Goal: Information Seeking & Learning: Learn about a topic

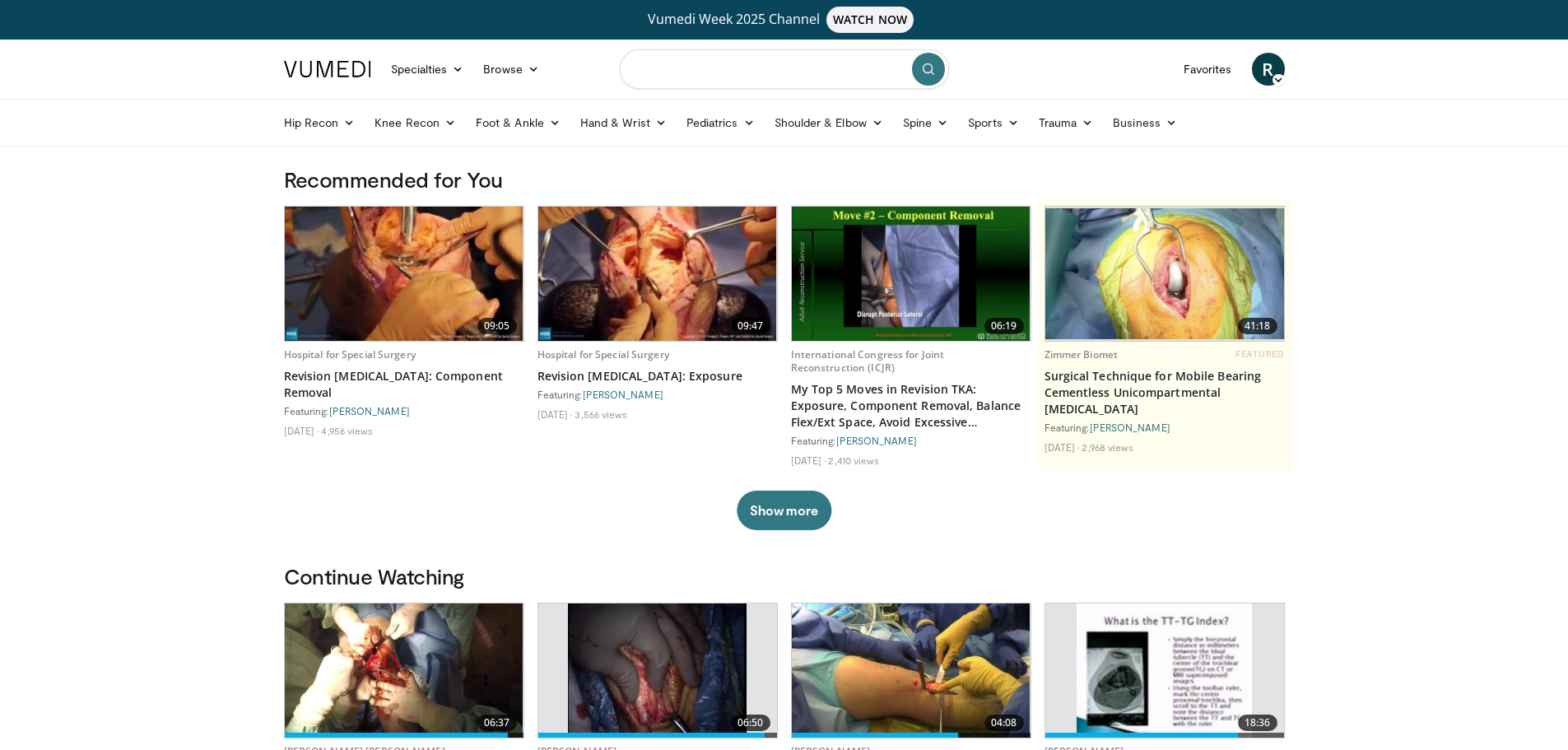
click at [744, 65] on input "Search topics, interventions" at bounding box center [784, 69] width 329 height 39
type input "**********"
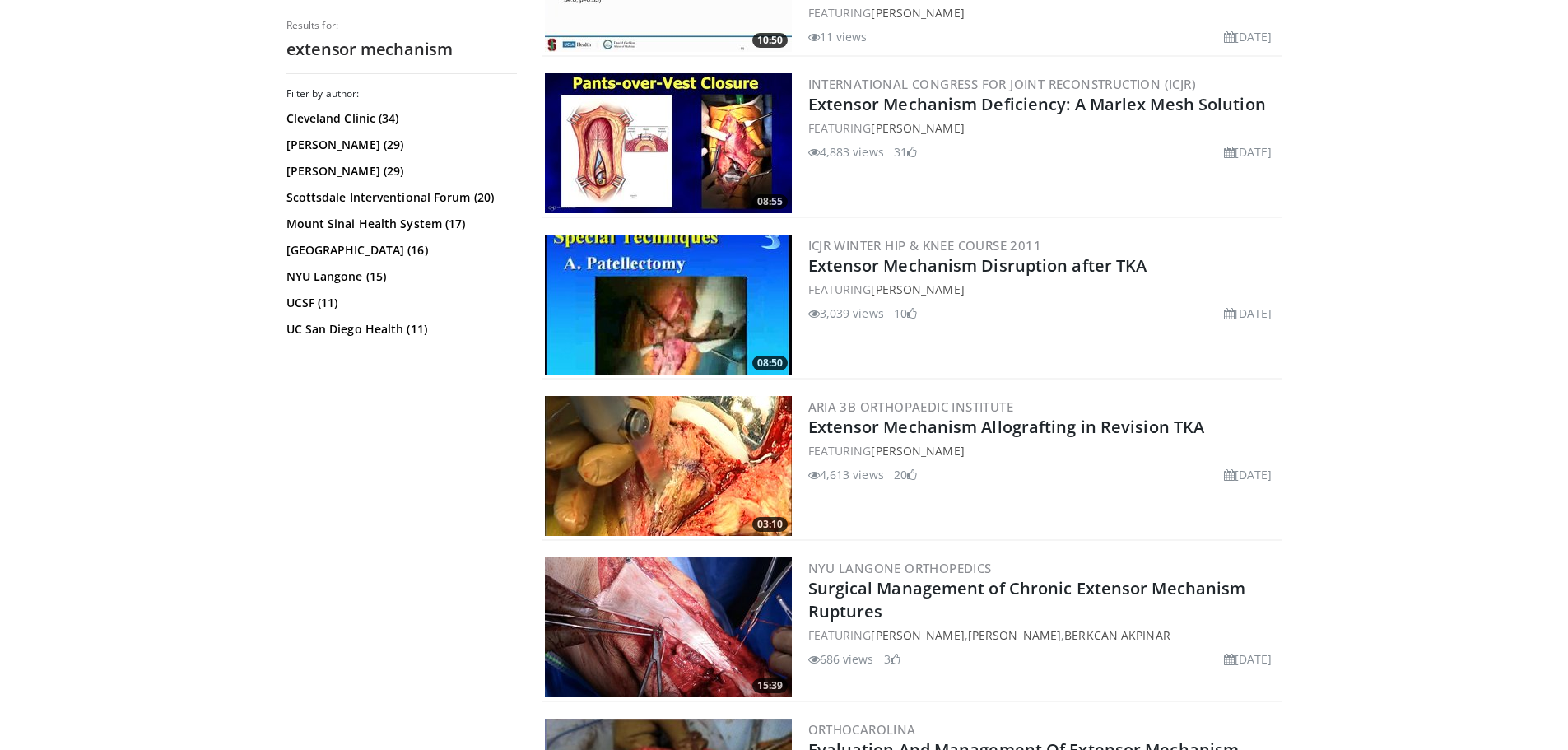
scroll to position [988, 0]
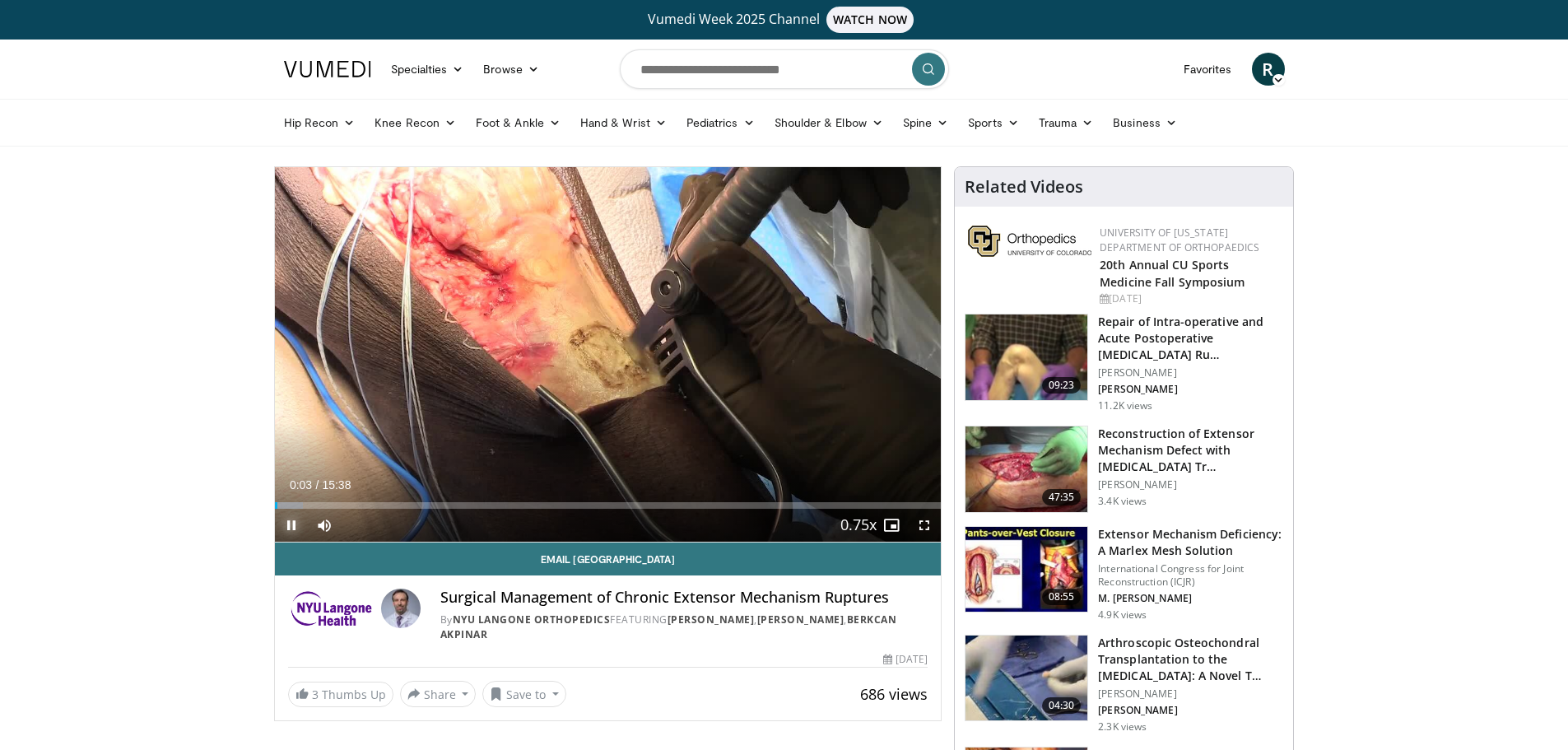
click at [290, 523] on span "Video Player" at bounding box center [291, 525] width 32 height 32
drag, startPoint x: 288, startPoint y: 524, endPoint x: 298, endPoint y: 524, distance: 10.0
click at [288, 524] on span "Video Player" at bounding box center [291, 525] width 32 height 32
drag, startPoint x: 389, startPoint y: 522, endPoint x: 357, endPoint y: 523, distance: 32.0
click at [357, 523] on div "Volume Level" at bounding box center [350, 525] width 12 height 6
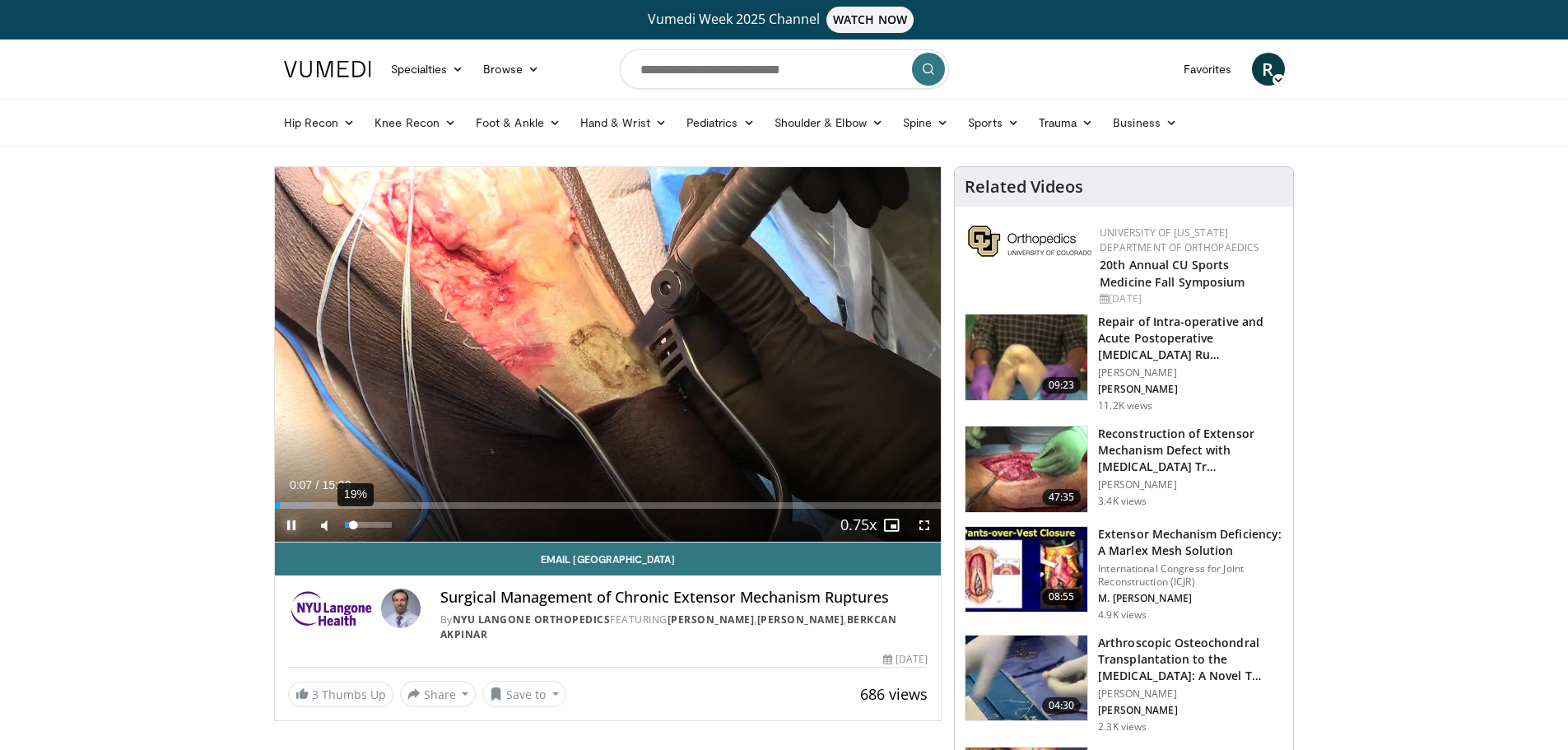
click at [354, 526] on div "Volume Level" at bounding box center [348, 525] width 9 height 6
click at [350, 528] on div "Volume Level" at bounding box center [347, 525] width 6 height 6
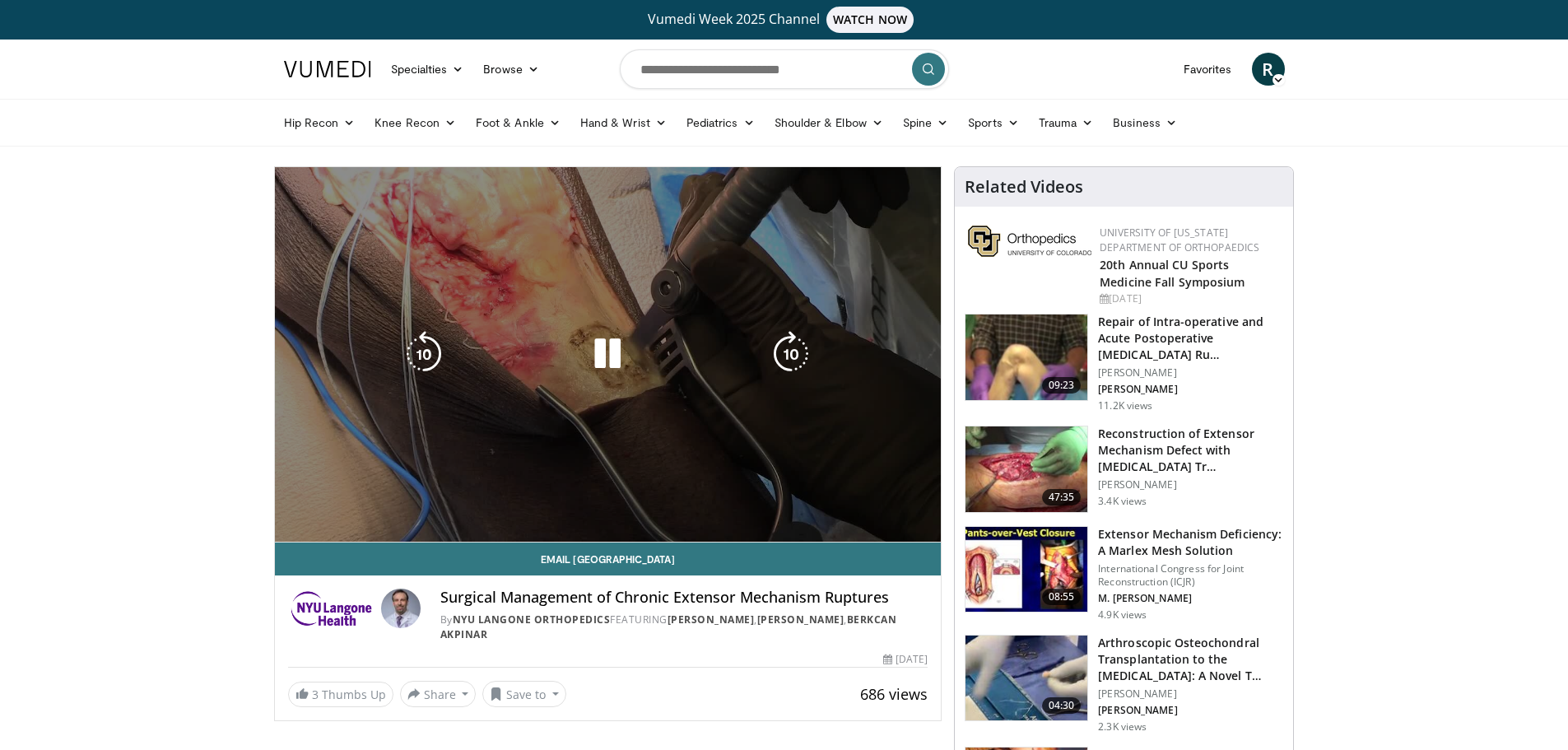
click at [793, 362] on div "10 seconds Tap to unmute" at bounding box center [608, 354] width 667 height 374
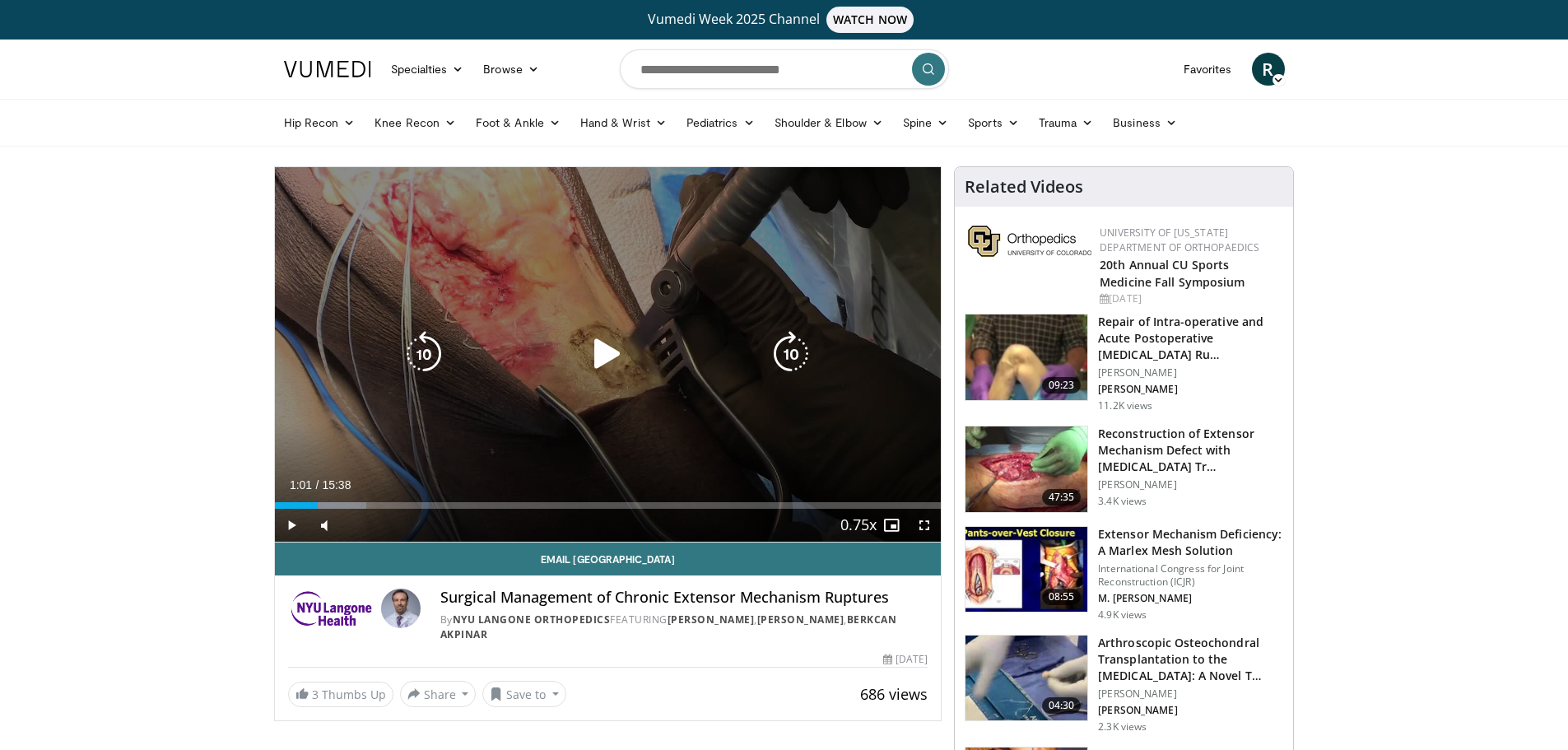
click at [790, 356] on icon "Video Player" at bounding box center [791, 354] width 46 height 46
click at [793, 348] on icon "Video Player" at bounding box center [791, 354] width 46 height 46
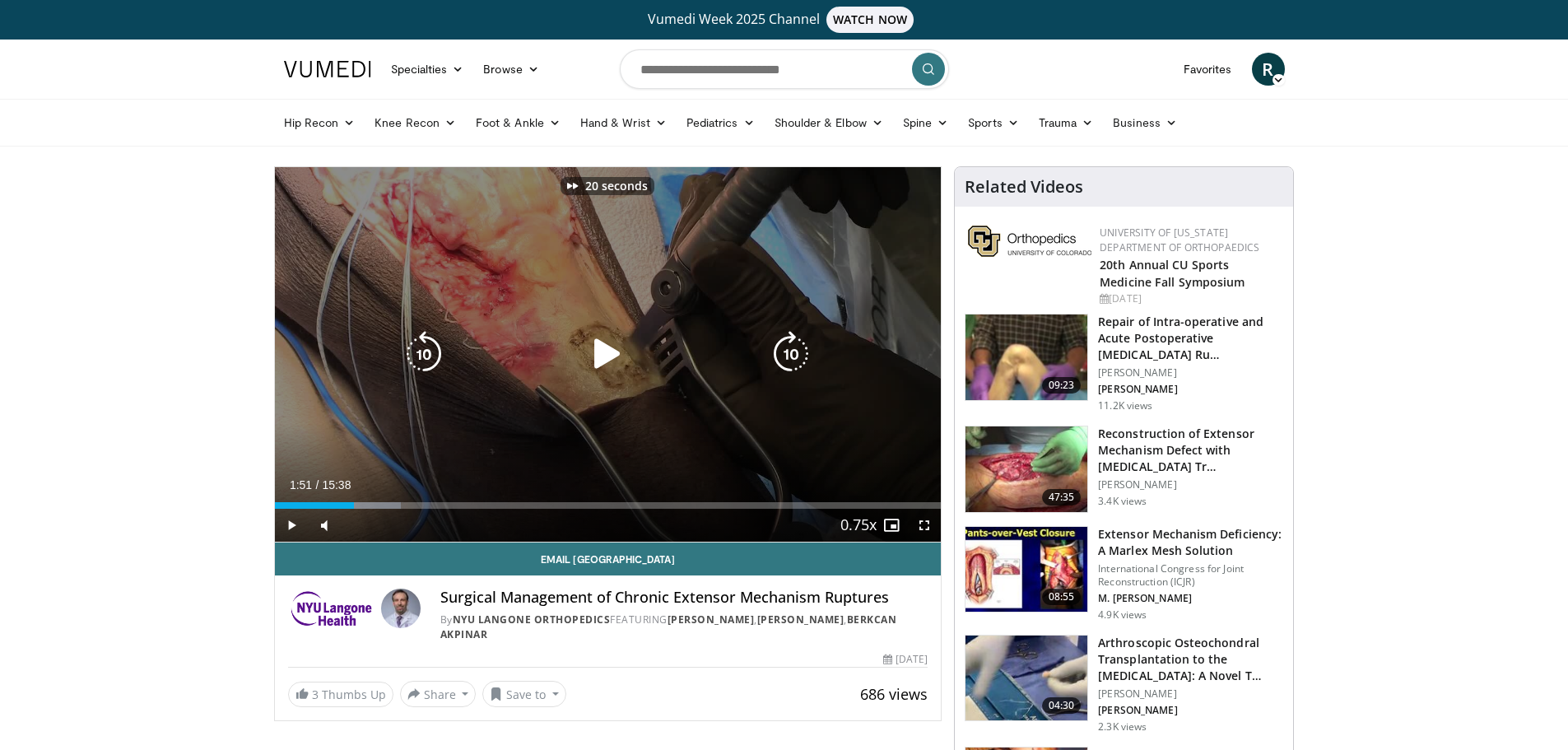
click at [793, 348] on icon "Video Player" at bounding box center [791, 354] width 46 height 46
click at [605, 353] on icon "Video Player" at bounding box center [607, 354] width 46 height 46
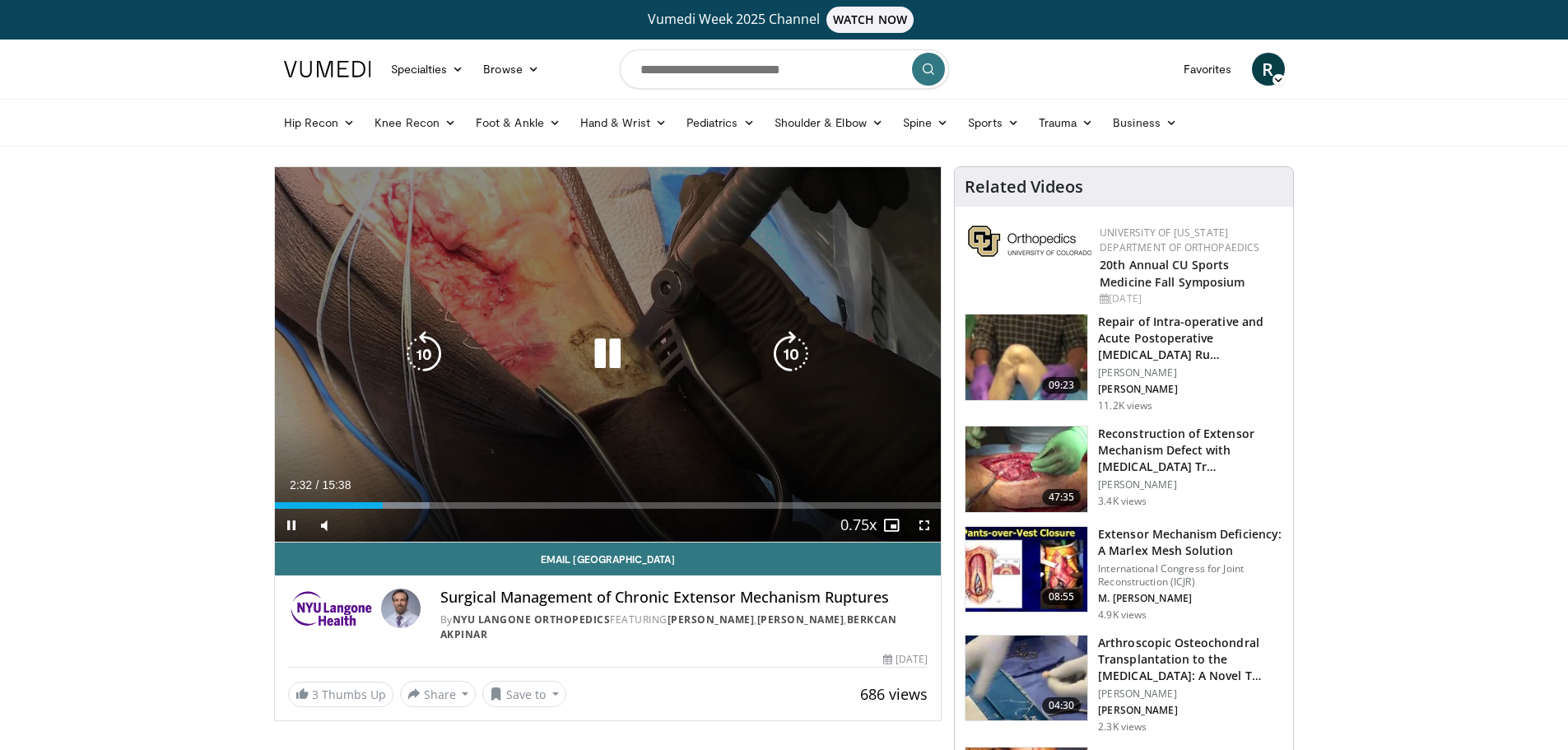
click at [799, 355] on icon "Video Player" at bounding box center [791, 354] width 46 height 46
click at [784, 356] on icon "Video Player" at bounding box center [791, 354] width 46 height 46
click at [613, 354] on icon "Video Player" at bounding box center [607, 354] width 46 height 46
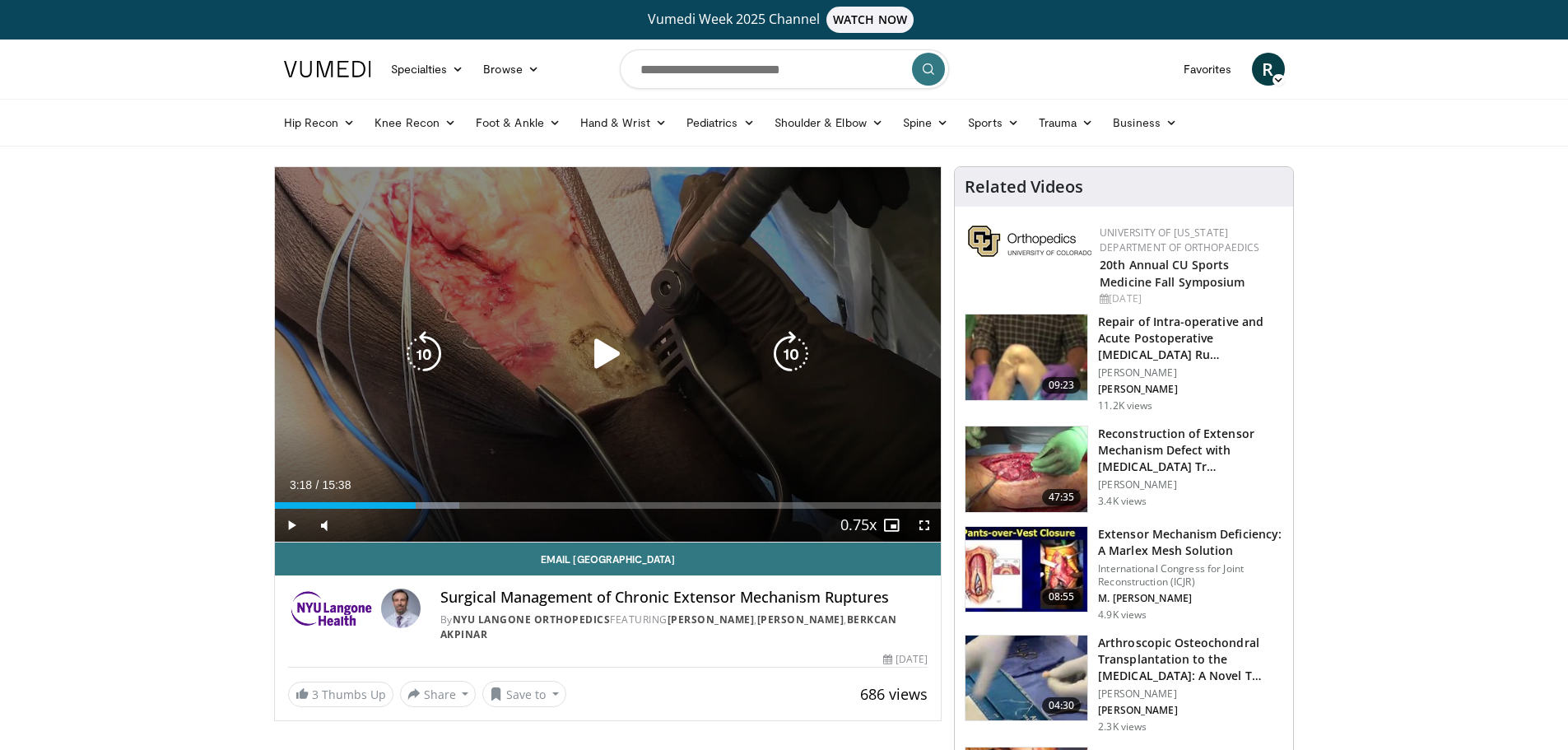
click at [600, 353] on icon "Video Player" at bounding box center [607, 354] width 46 height 46
click at [802, 358] on icon "Video Player" at bounding box center [791, 354] width 46 height 46
click at [420, 351] on icon "Video Player" at bounding box center [424, 354] width 46 height 46
click at [799, 351] on icon "Video Player" at bounding box center [791, 354] width 46 height 46
click at [422, 350] on icon "Video Player" at bounding box center [424, 354] width 46 height 46
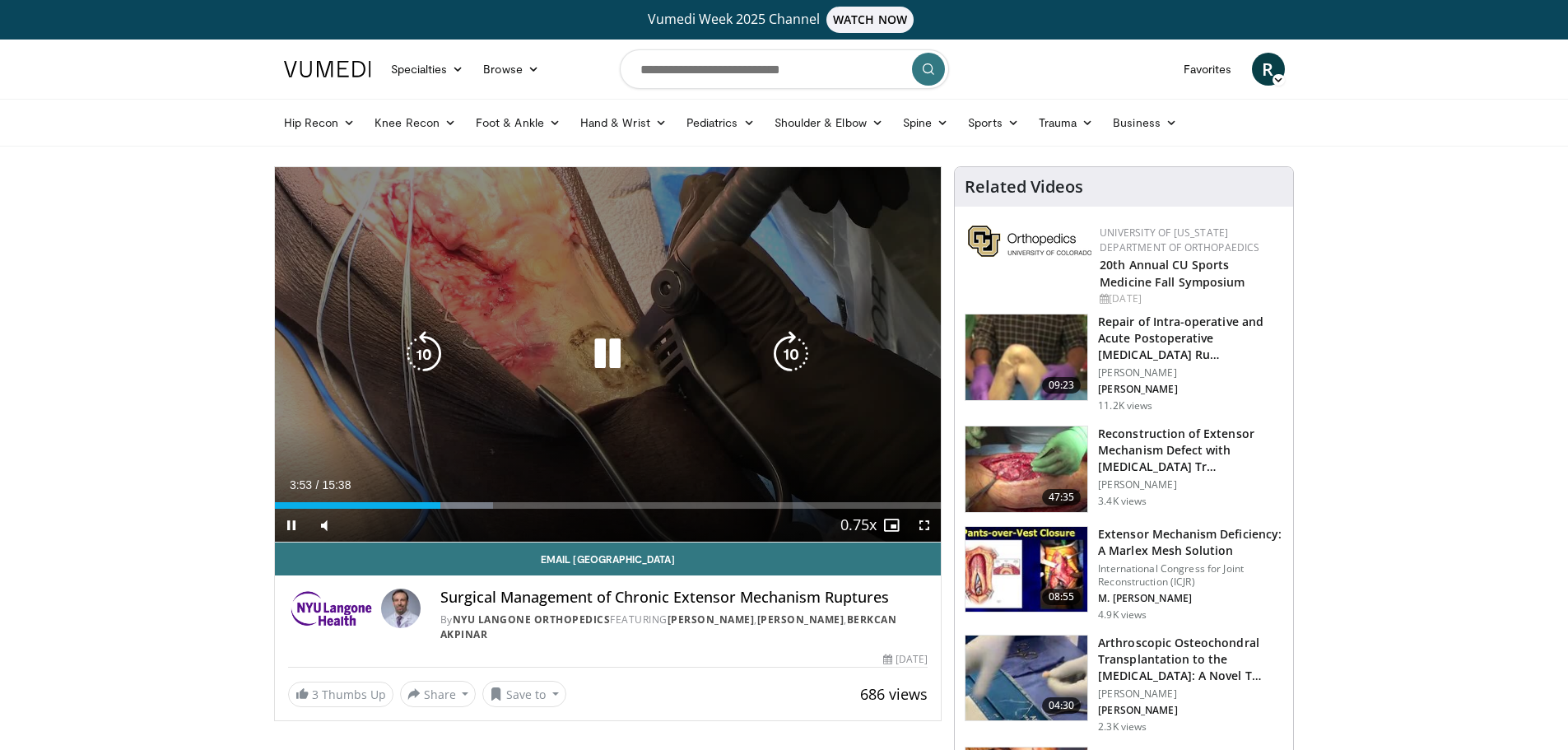
click at [606, 351] on icon "Video Player" at bounding box center [607, 354] width 46 height 46
click at [600, 357] on icon "Video Player" at bounding box center [607, 354] width 46 height 46
click at [435, 351] on icon "Video Player" at bounding box center [424, 354] width 46 height 46
click at [601, 351] on icon "Video Player" at bounding box center [607, 354] width 46 height 46
click at [598, 339] on icon "Video Player" at bounding box center [607, 354] width 46 height 46
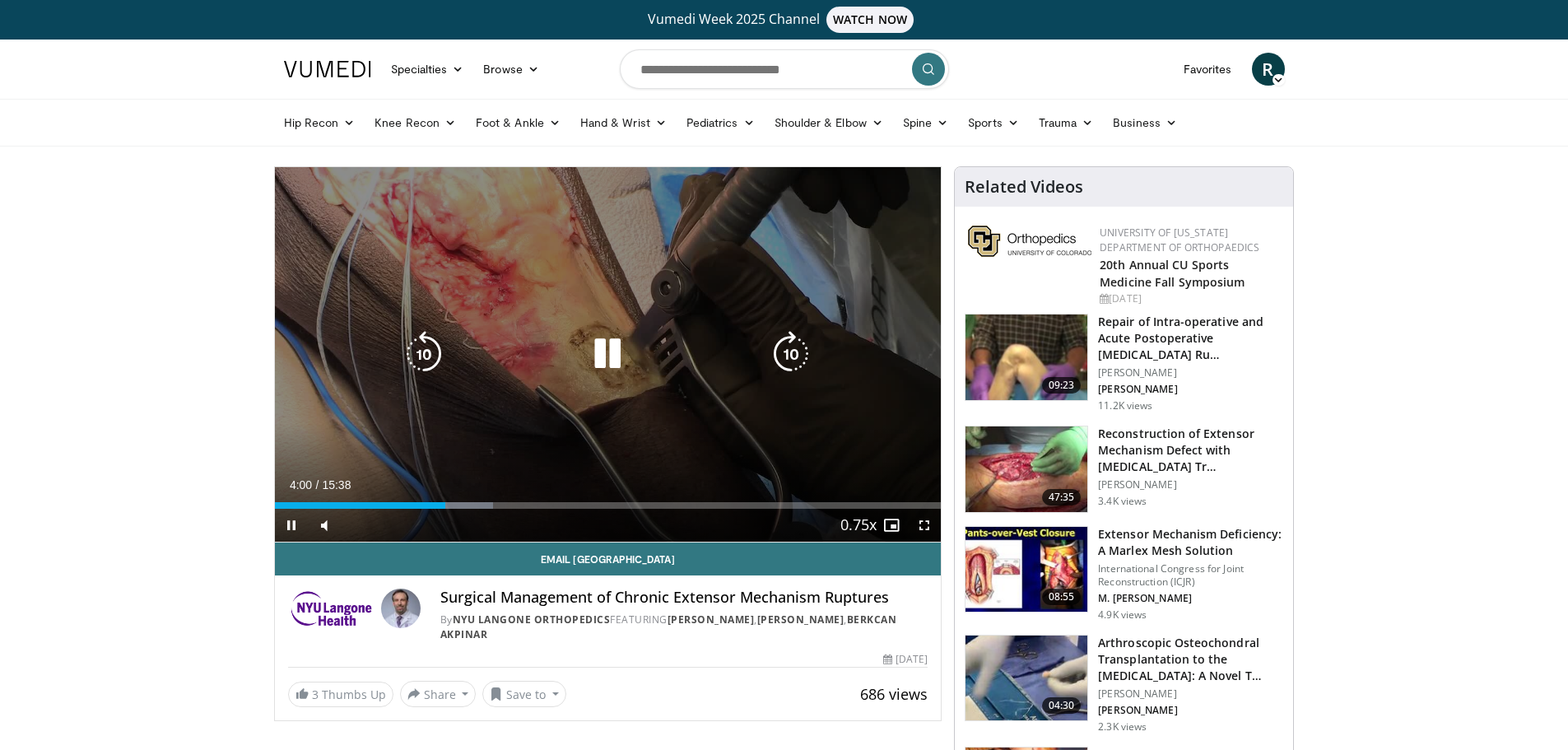
click at [784, 357] on icon "Video Player" at bounding box center [791, 354] width 46 height 46
click at [792, 363] on icon "Video Player" at bounding box center [791, 354] width 46 height 46
click at [598, 358] on icon "Video Player" at bounding box center [607, 354] width 46 height 46
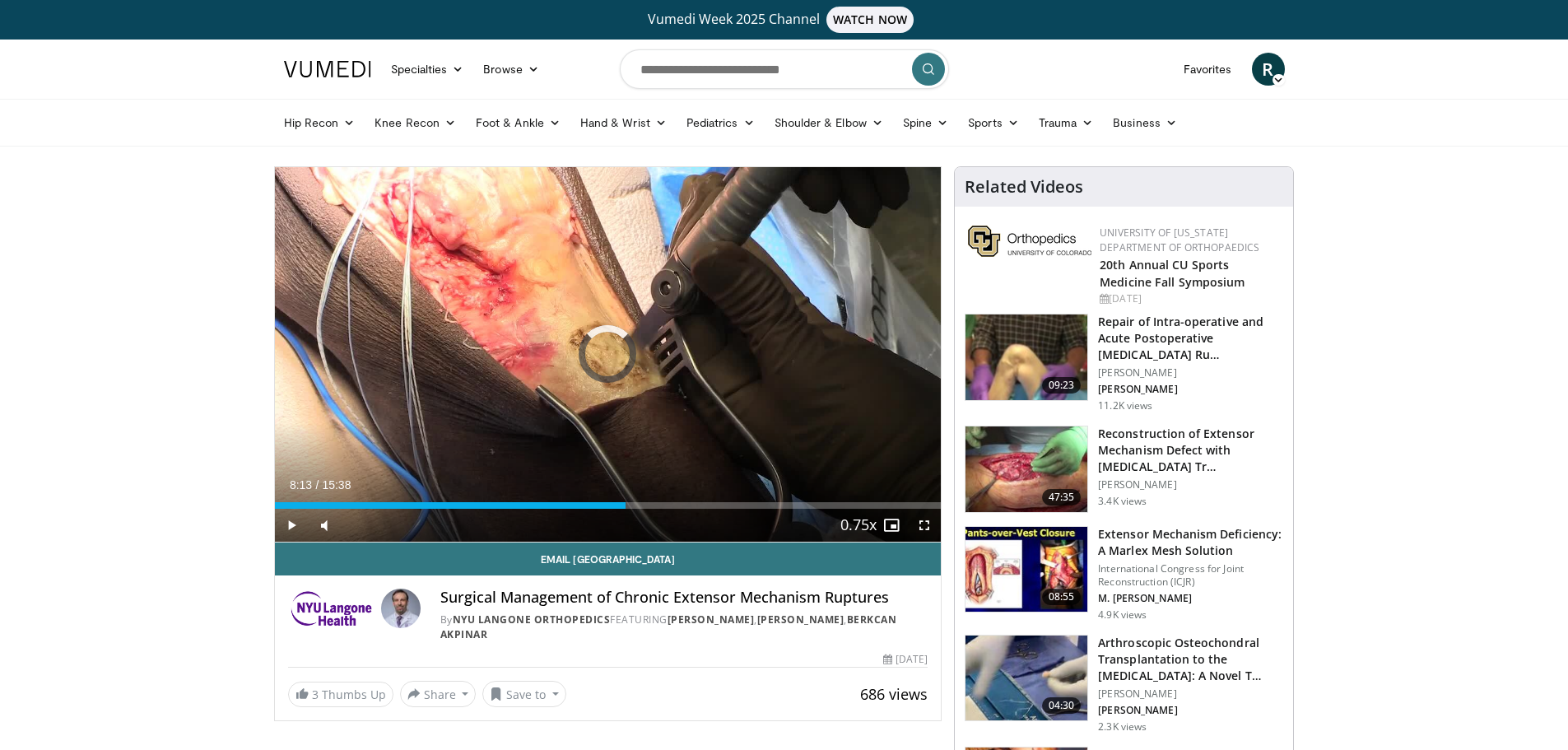
drag, startPoint x: 607, startPoint y: 504, endPoint x: 541, endPoint y: 509, distance: 66.2
click at [548, 511] on div "Current Time 8:13 / Duration 15:38 Play Skip Backward Skip Forward Mute 11% Loa…" at bounding box center [608, 525] width 667 height 32
click at [530, 504] on div "Progress Bar" at bounding box center [530, 505] width 2 height 7
click at [503, 503] on div "Progress Bar" at bounding box center [504, 505] width 2 height 7
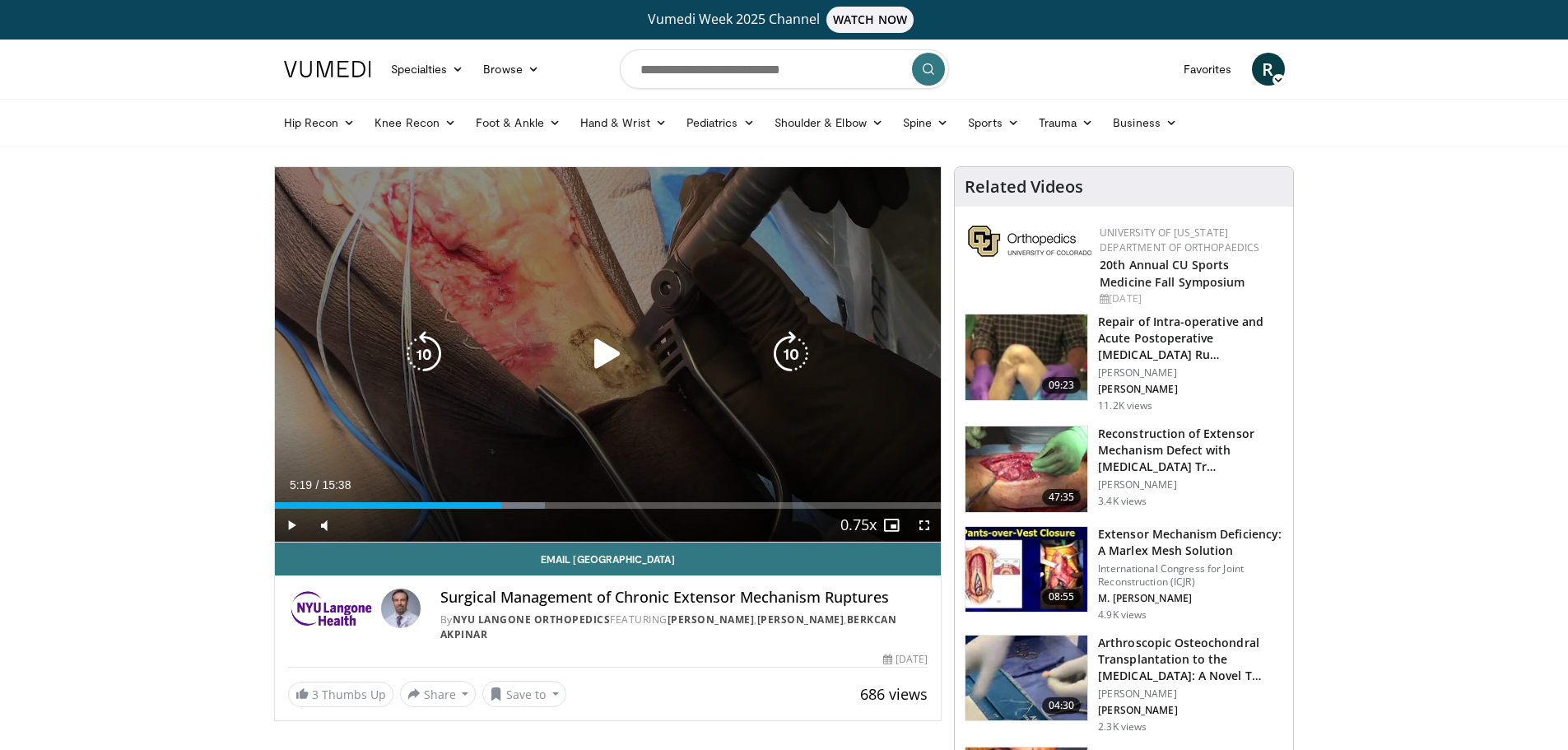
click at [605, 353] on icon "Video Player" at bounding box center [607, 354] width 46 height 46
click at [795, 347] on icon "Video Player" at bounding box center [791, 354] width 46 height 46
click at [604, 354] on icon "Video Player" at bounding box center [607, 354] width 46 height 46
click at [419, 354] on icon "Video Player" at bounding box center [424, 354] width 46 height 46
click at [593, 361] on icon "Video Player" at bounding box center [607, 354] width 46 height 46
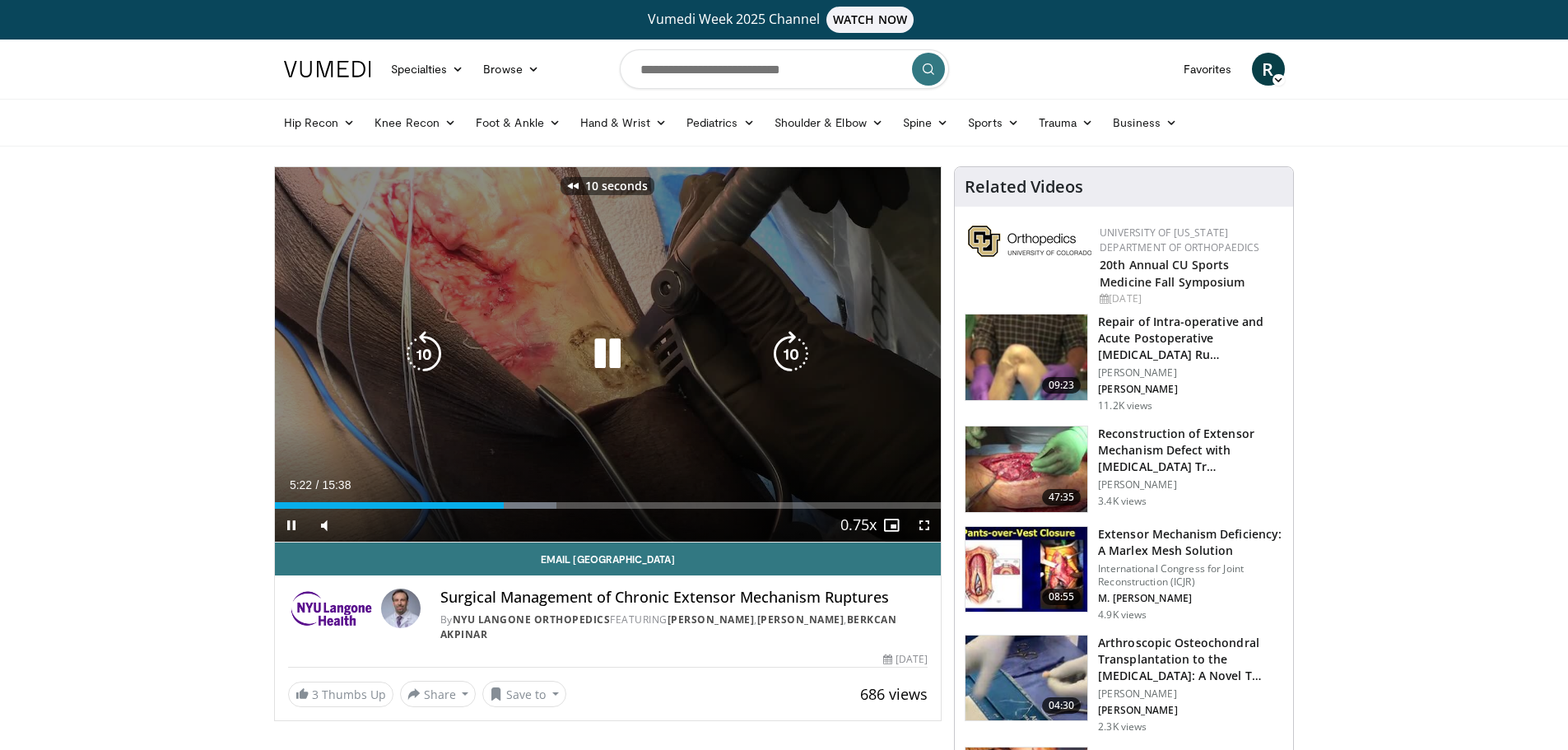
click at [610, 355] on icon "Video Player" at bounding box center [607, 354] width 46 height 46
click at [604, 360] on icon "Video Player" at bounding box center [607, 354] width 46 height 46
click at [601, 361] on icon "Video Player" at bounding box center [607, 354] width 46 height 46
click at [616, 354] on icon "Video Player" at bounding box center [607, 354] width 46 height 46
click at [607, 357] on icon "Video Player" at bounding box center [607, 354] width 46 height 46
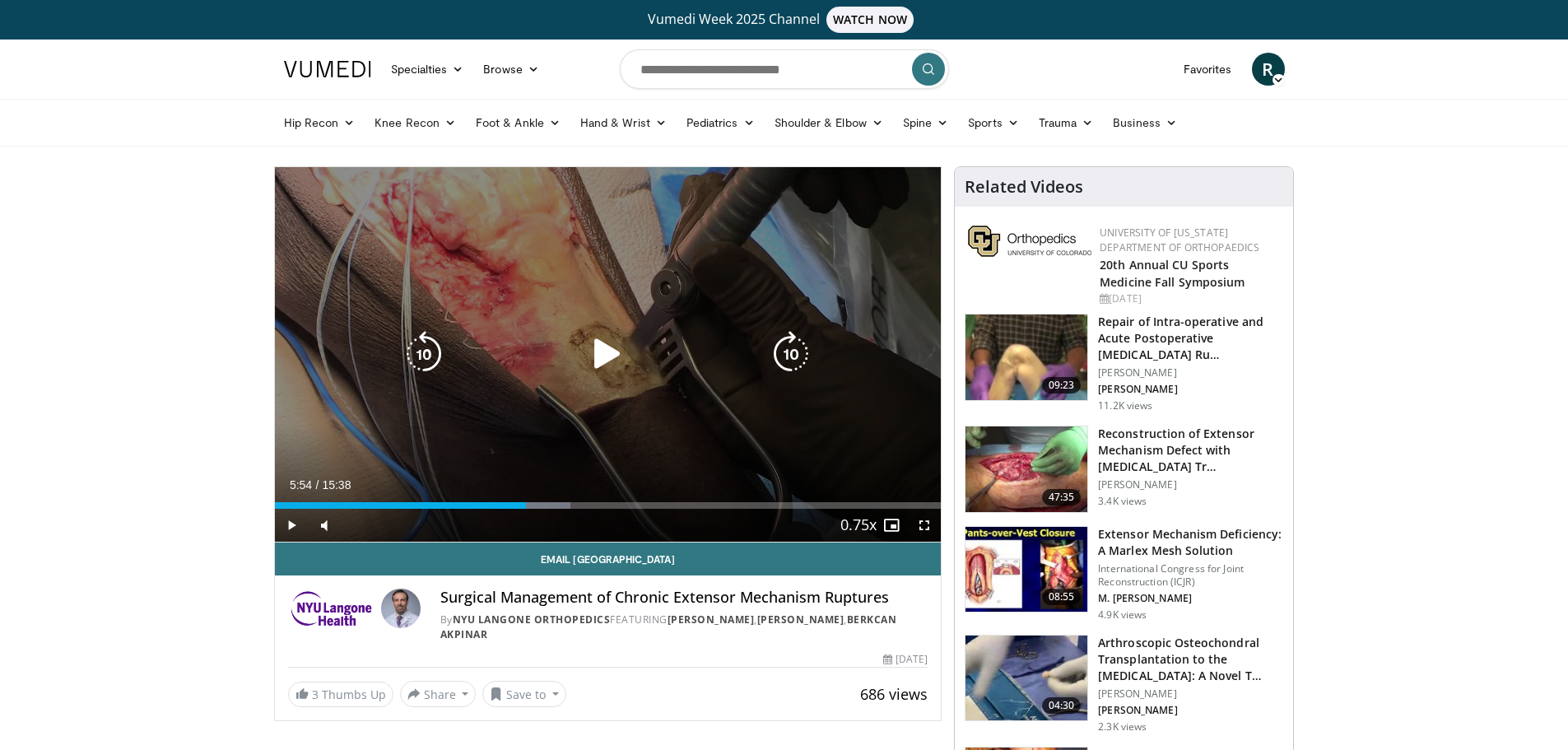
click at [600, 359] on icon "Video Player" at bounding box center [607, 354] width 46 height 46
click at [607, 349] on icon "Video Player" at bounding box center [607, 354] width 46 height 46
click at [599, 361] on icon "Video Player" at bounding box center [607, 354] width 46 height 46
click at [791, 354] on icon "Video Player" at bounding box center [791, 354] width 46 height 46
click at [790, 354] on icon "Video Player" at bounding box center [791, 354] width 46 height 46
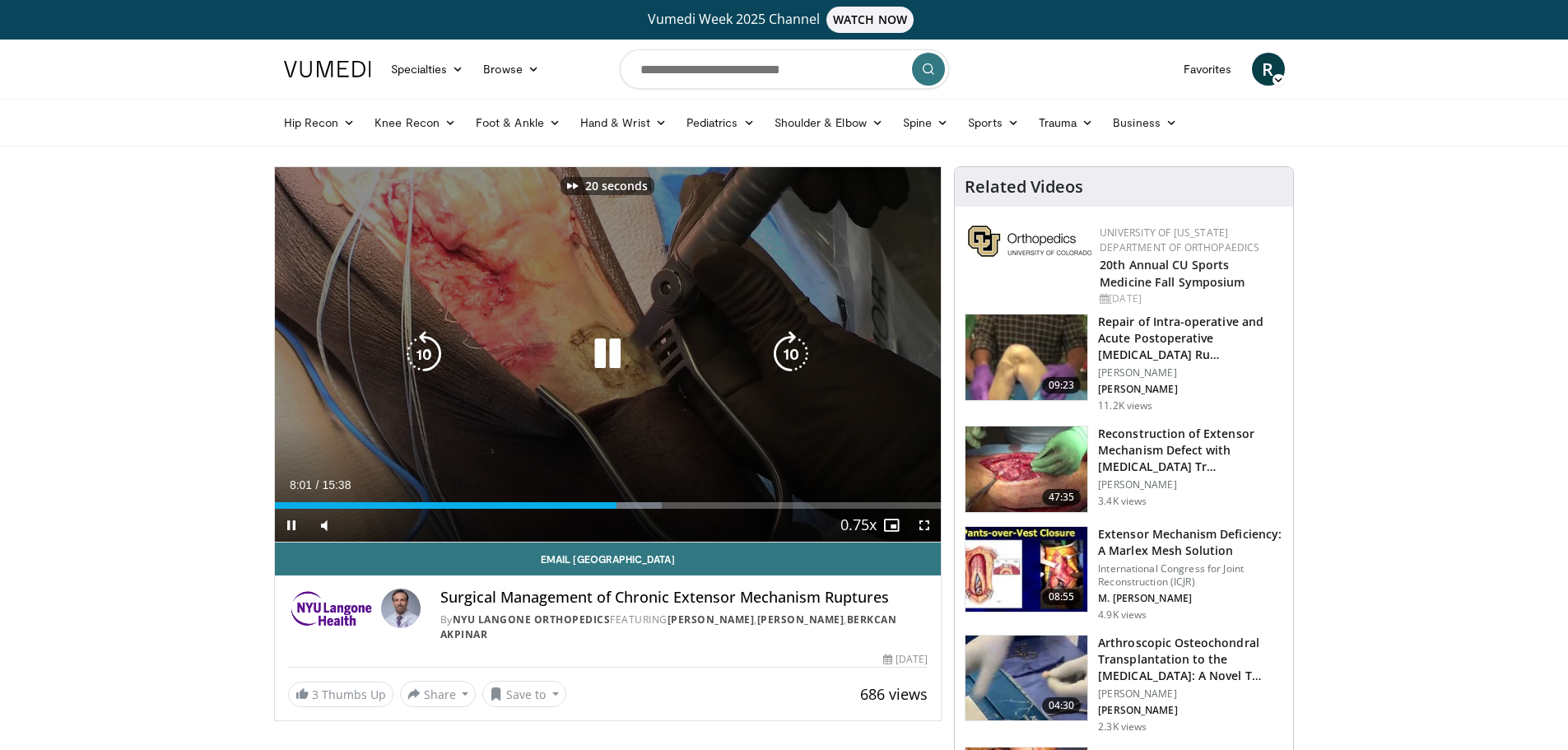
click at [797, 348] on icon "Video Player" at bounding box center [791, 354] width 46 height 46
click at [797, 344] on icon "Video Player" at bounding box center [791, 354] width 46 height 46
click at [611, 345] on icon "Video Player" at bounding box center [607, 354] width 46 height 46
click at [607, 349] on icon "Video Player" at bounding box center [607, 354] width 46 height 46
click at [598, 361] on icon "Video Player" at bounding box center [607, 354] width 46 height 46
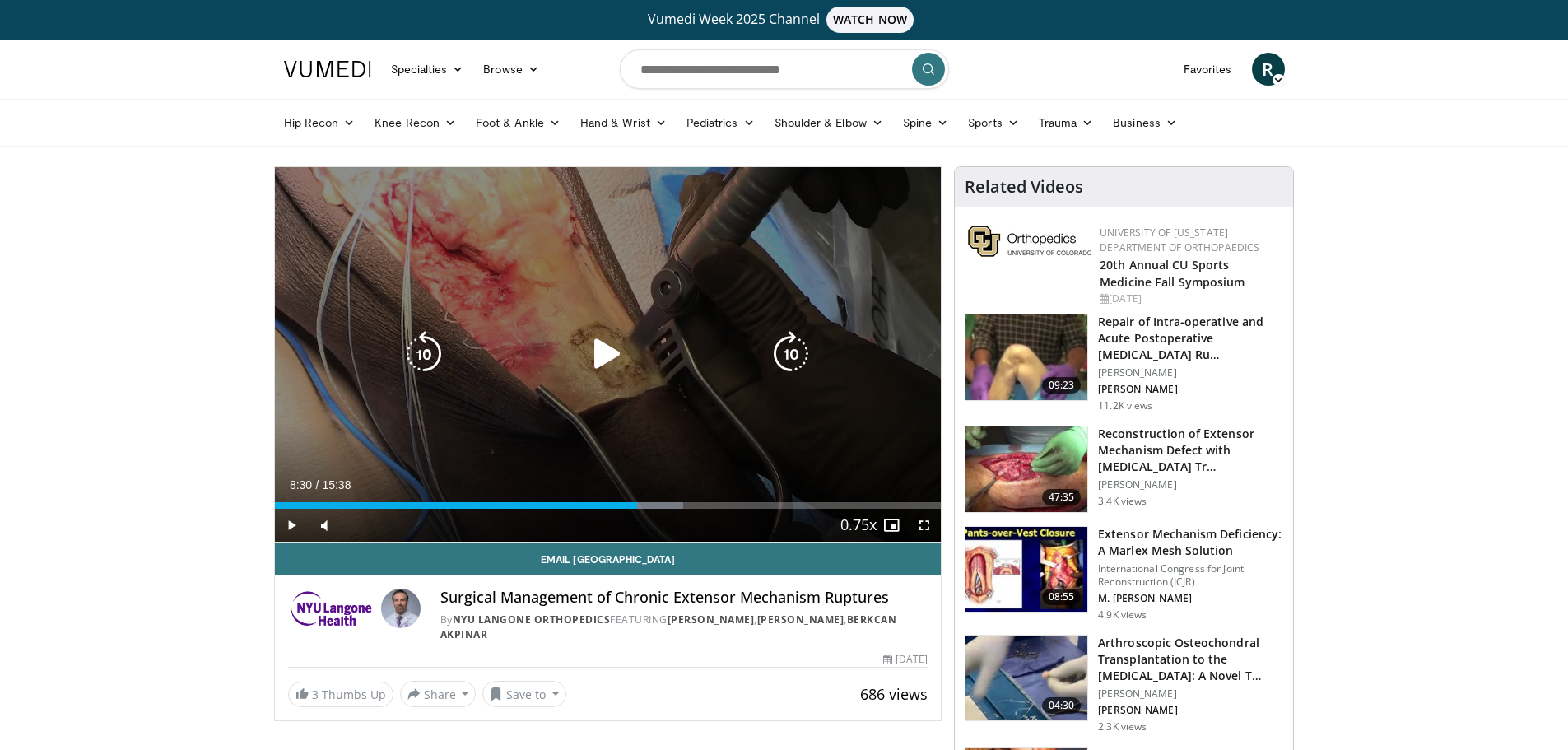
click at [602, 365] on icon "Video Player" at bounding box center [607, 354] width 46 height 46
click at [612, 357] on icon "Video Player" at bounding box center [607, 354] width 46 height 46
click at [612, 344] on icon "Video Player" at bounding box center [607, 354] width 46 height 46
click at [426, 362] on icon "Video Player" at bounding box center [424, 354] width 46 height 46
click at [426, 350] on icon "Video Player" at bounding box center [424, 354] width 46 height 46
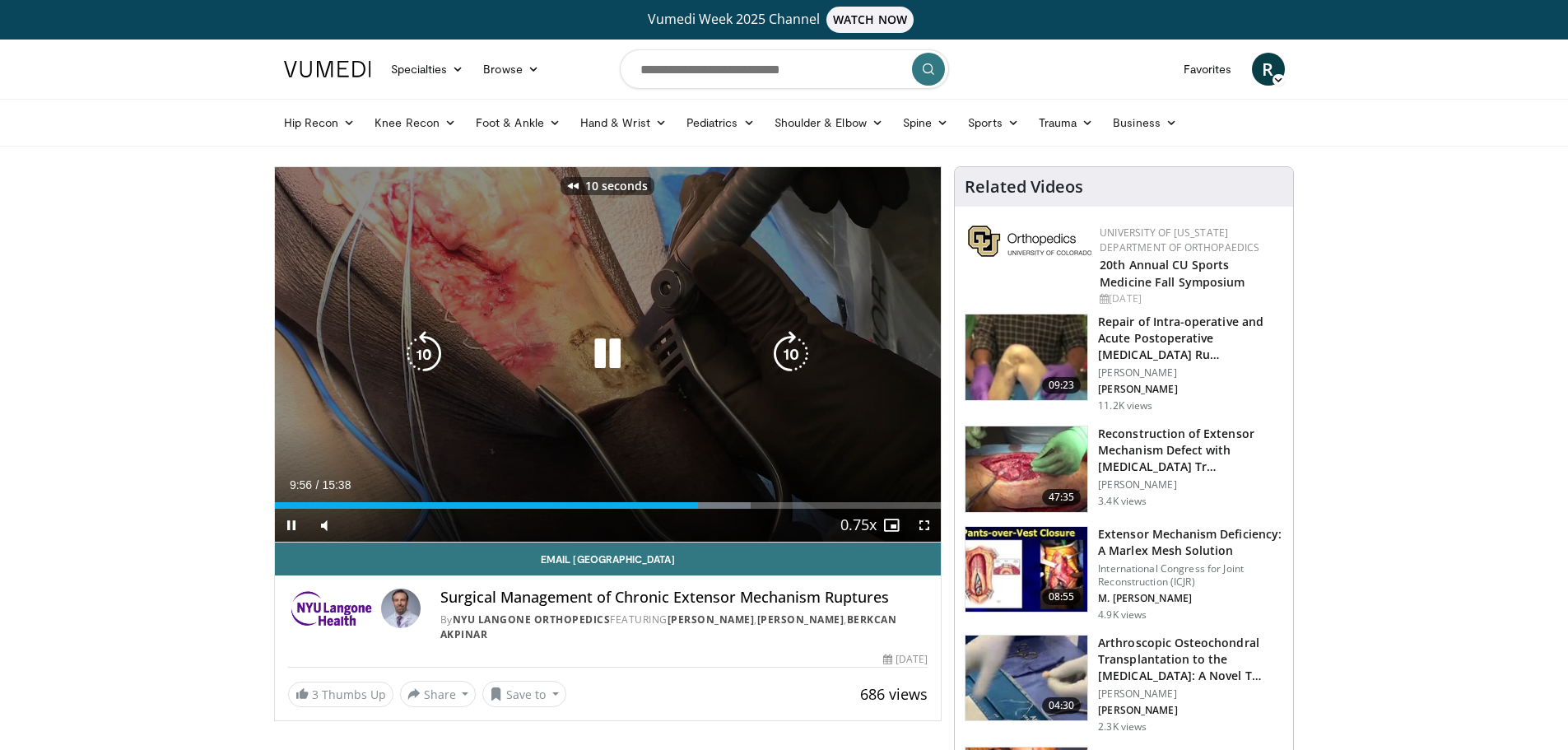
click at [426, 350] on icon "Video Player" at bounding box center [424, 354] width 46 height 46
click at [429, 354] on icon "Video Player" at bounding box center [424, 354] width 46 height 46
click at [426, 355] on icon "Video Player" at bounding box center [424, 354] width 46 height 46
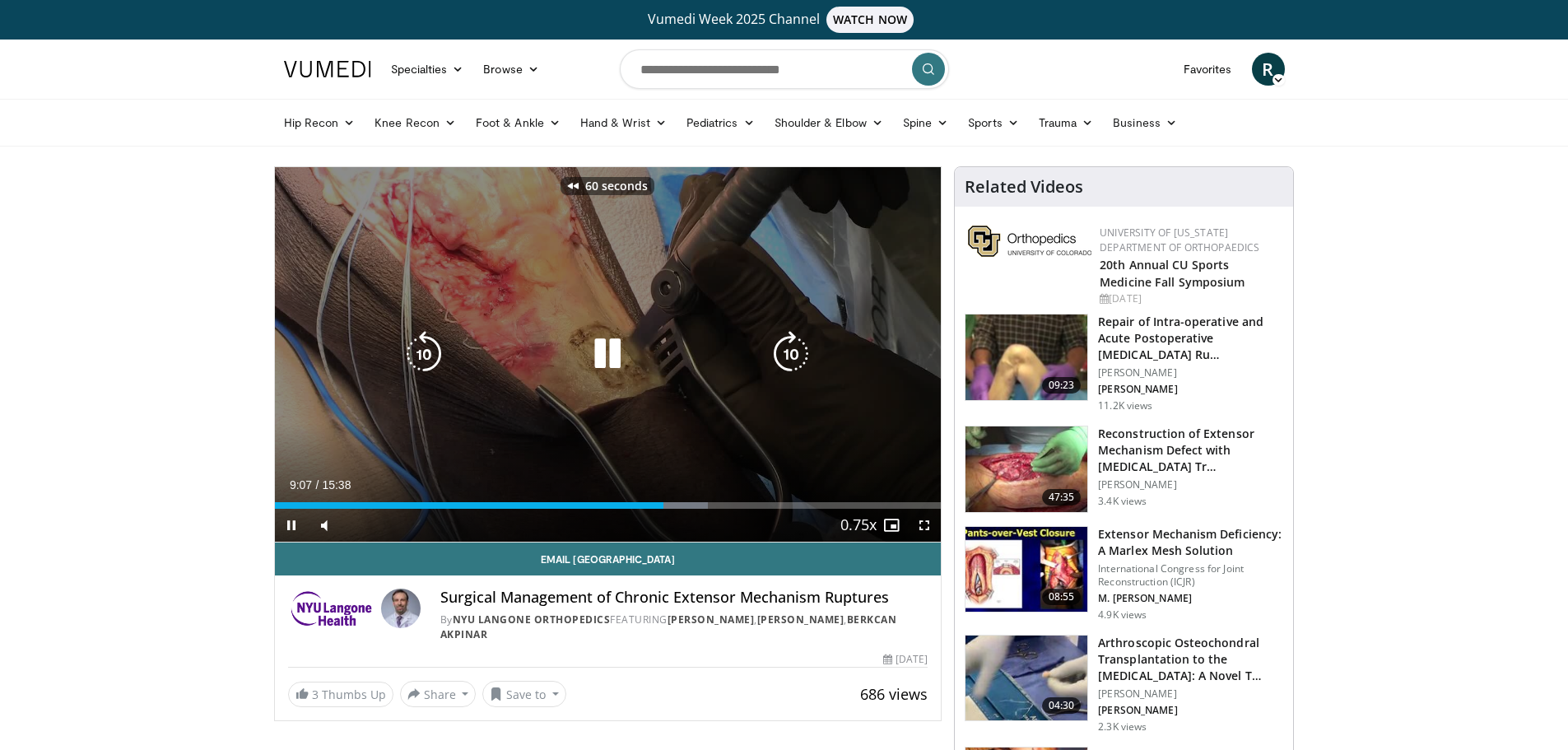
click at [426, 354] on icon "Video Player" at bounding box center [424, 354] width 46 height 46
click at [788, 357] on icon "Video Player" at bounding box center [791, 354] width 46 height 46
click at [614, 362] on icon "Video Player" at bounding box center [607, 354] width 46 height 46
